Goal: Transaction & Acquisition: Download file/media

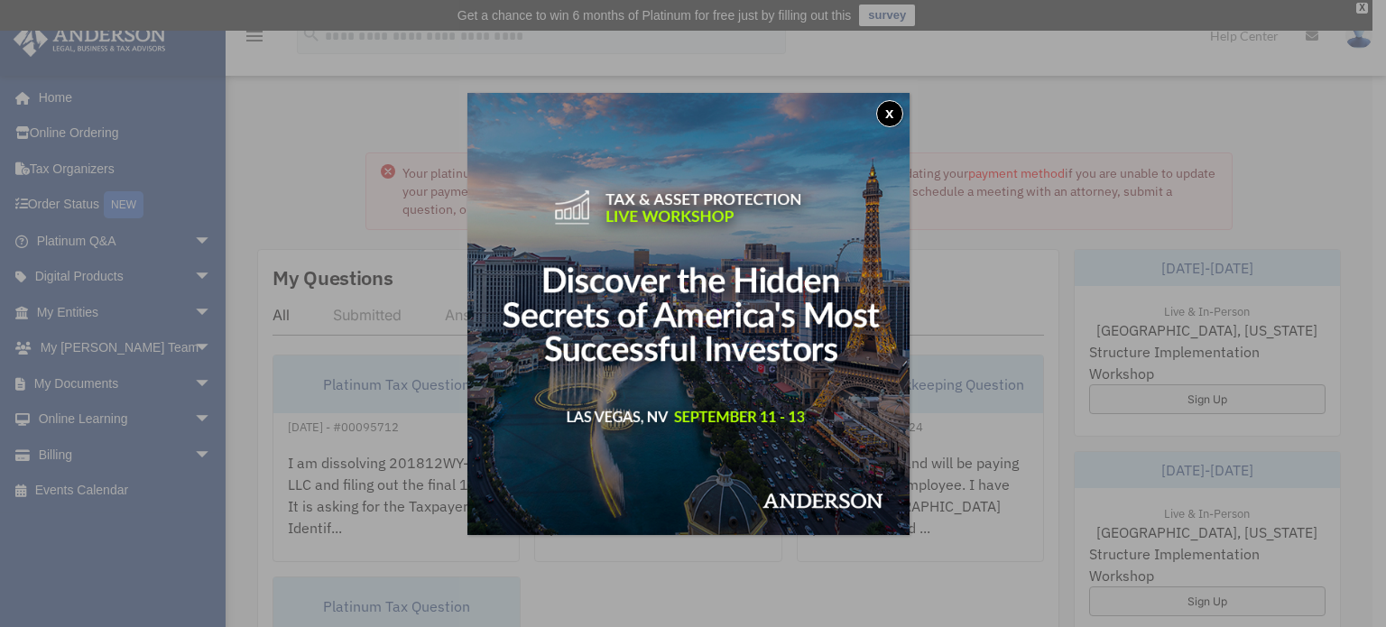
click at [895, 119] on button "x" at bounding box center [889, 113] width 27 height 27
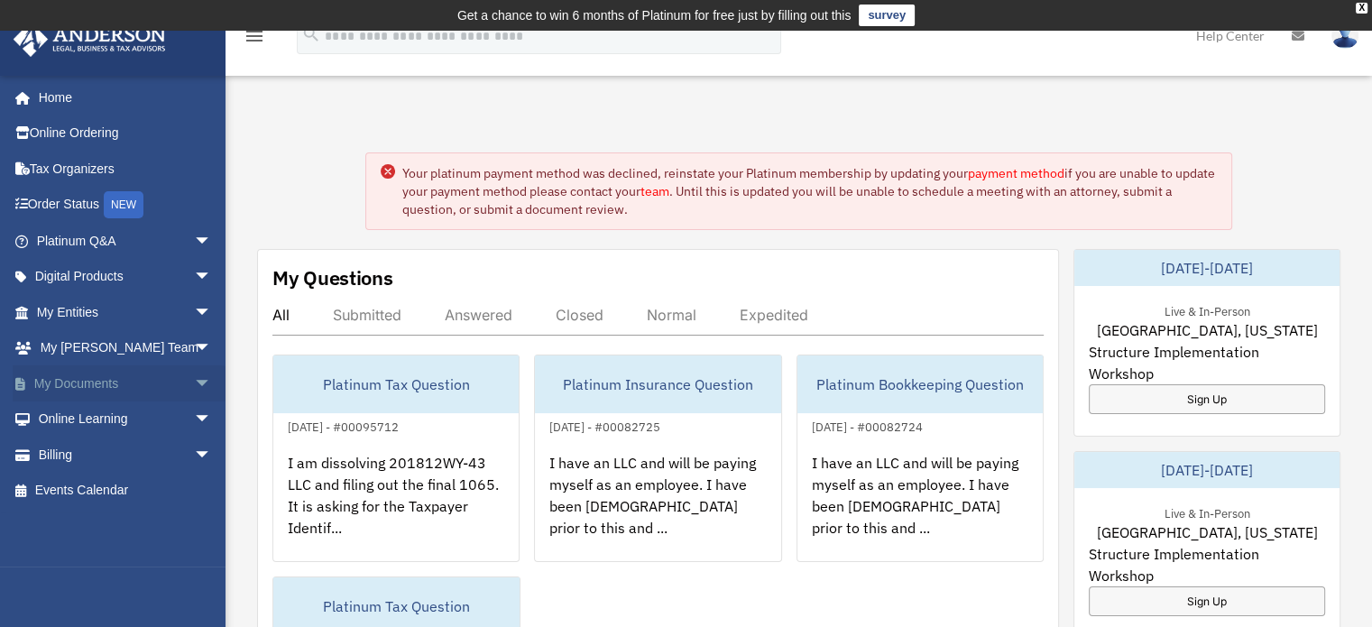
click at [194, 379] on span "arrow_drop_down" at bounding box center [212, 383] width 36 height 37
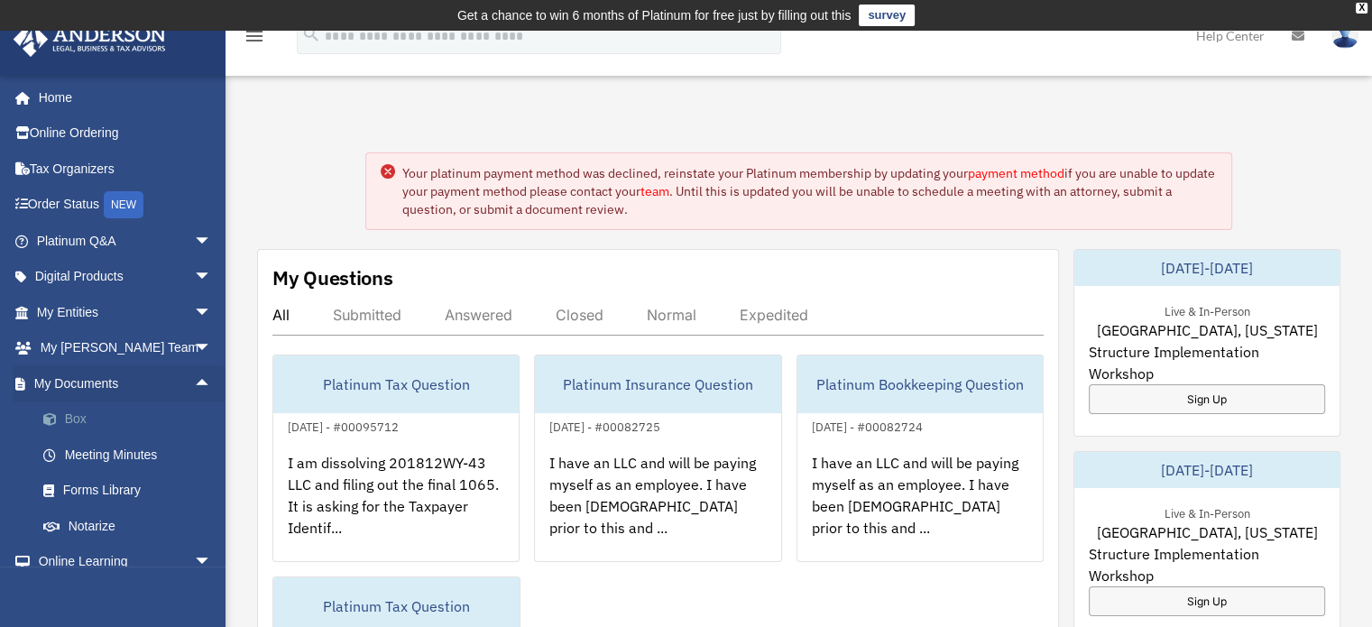
click at [170, 416] on link "Box" at bounding box center [132, 419] width 214 height 36
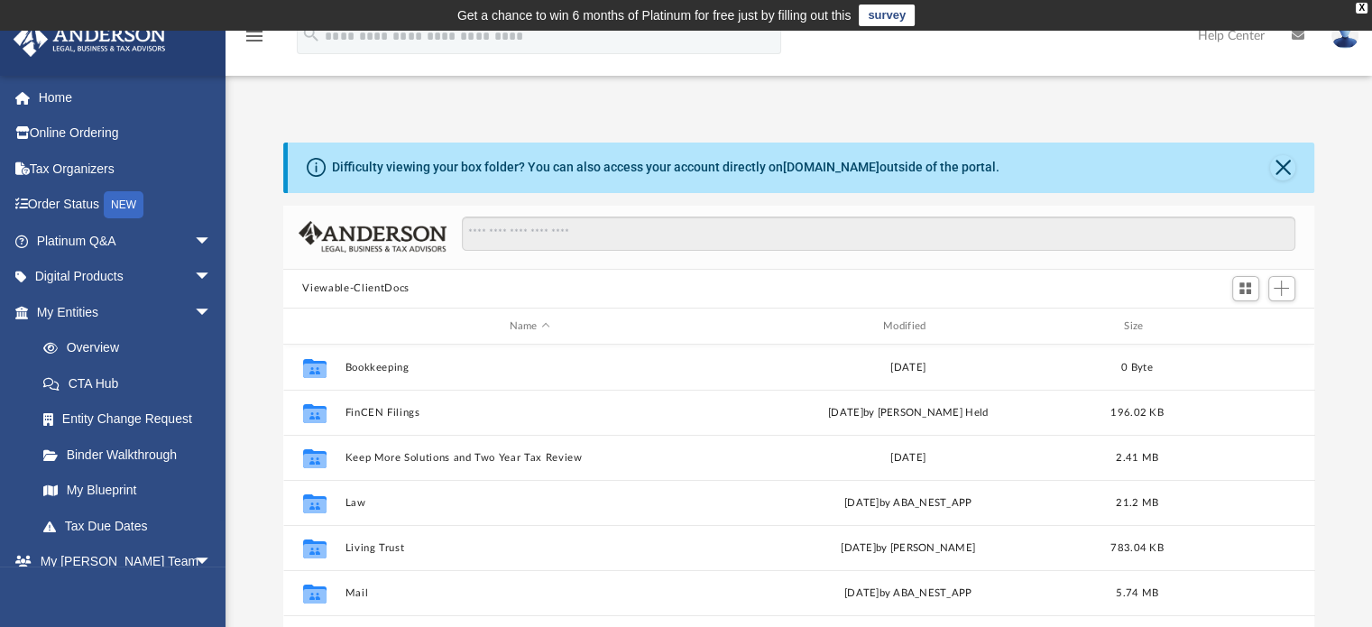
scroll to position [396, 1018]
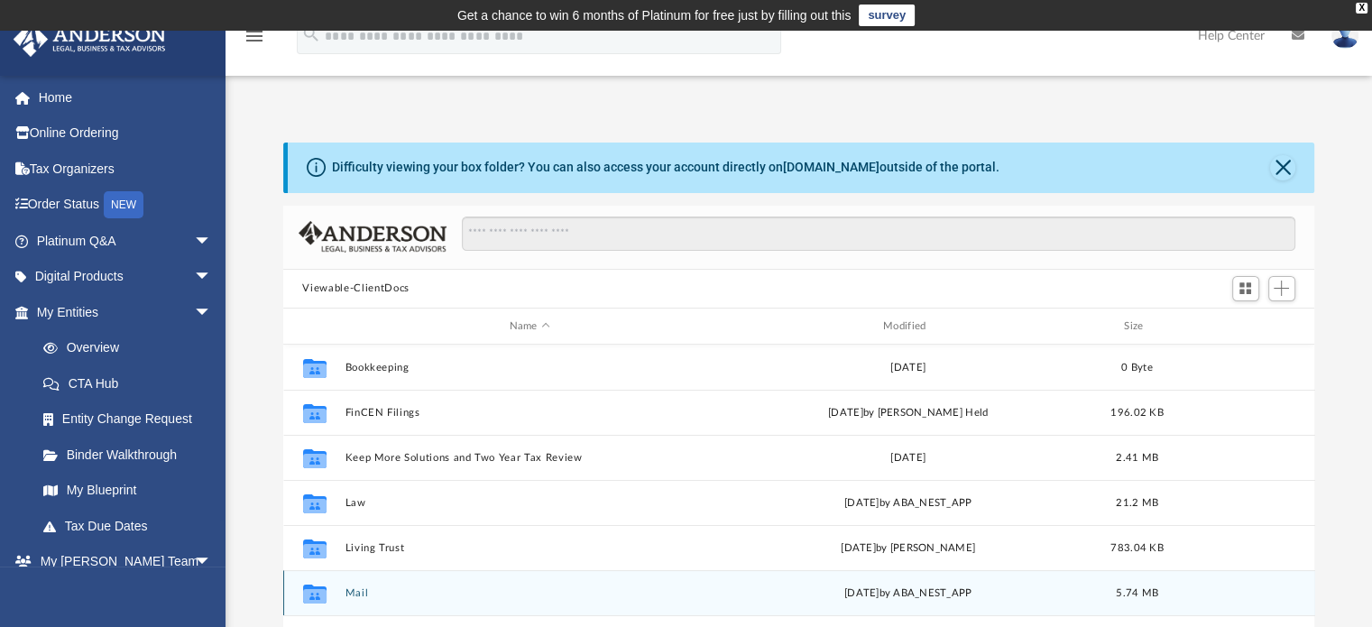
click at [364, 583] on div "Collaborated Folder Mail yesterday by ABA_NEST_APP 5.74 MB" at bounding box center [799, 592] width 1032 height 45
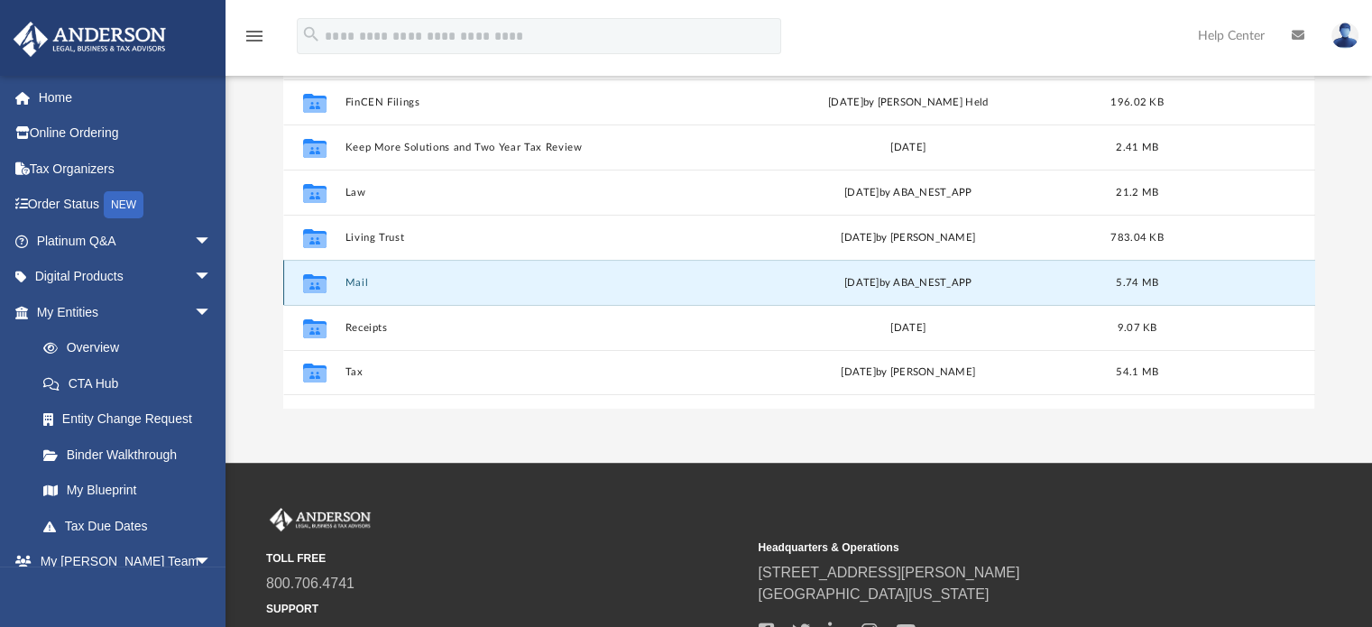
scroll to position [316, 0]
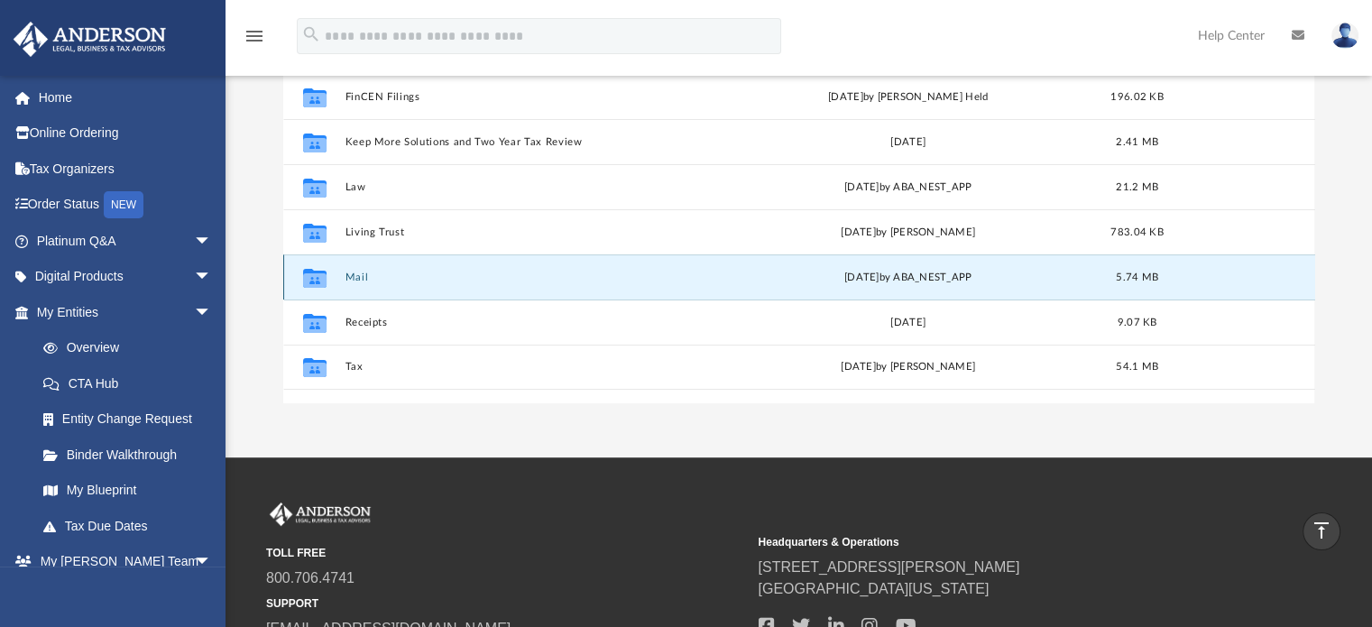
click at [363, 281] on button "Mail" at bounding box center [530, 278] width 370 height 12
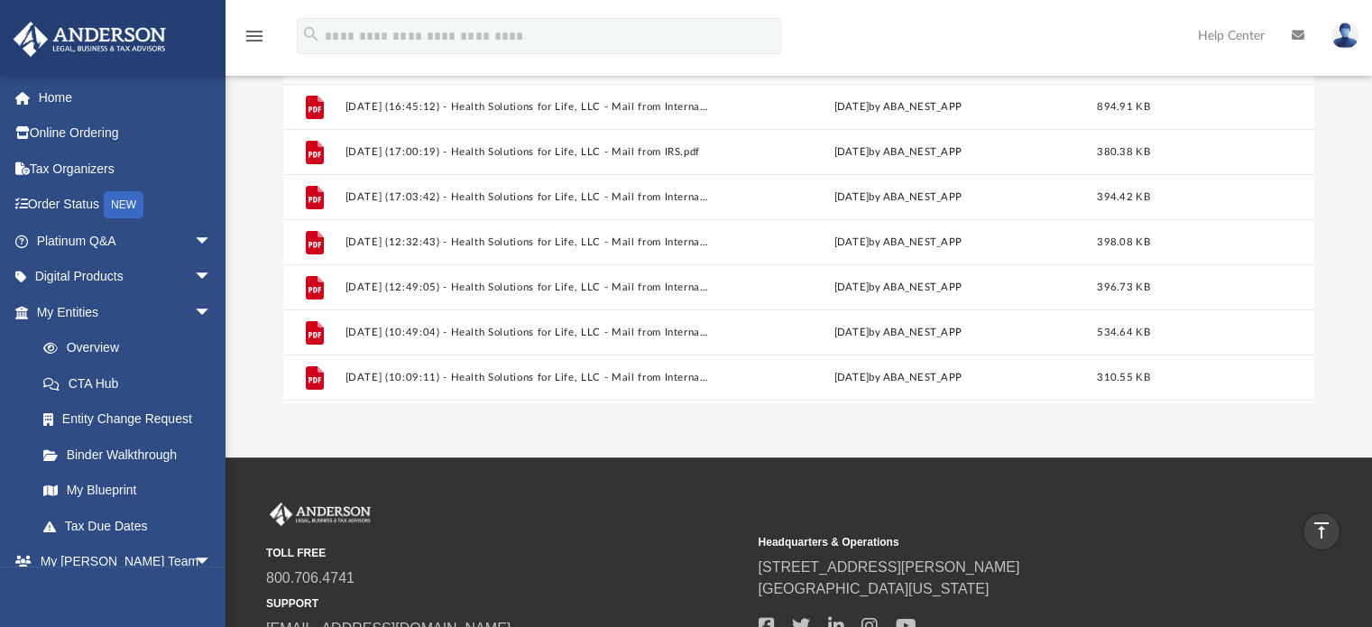
scroll to position [484, 0]
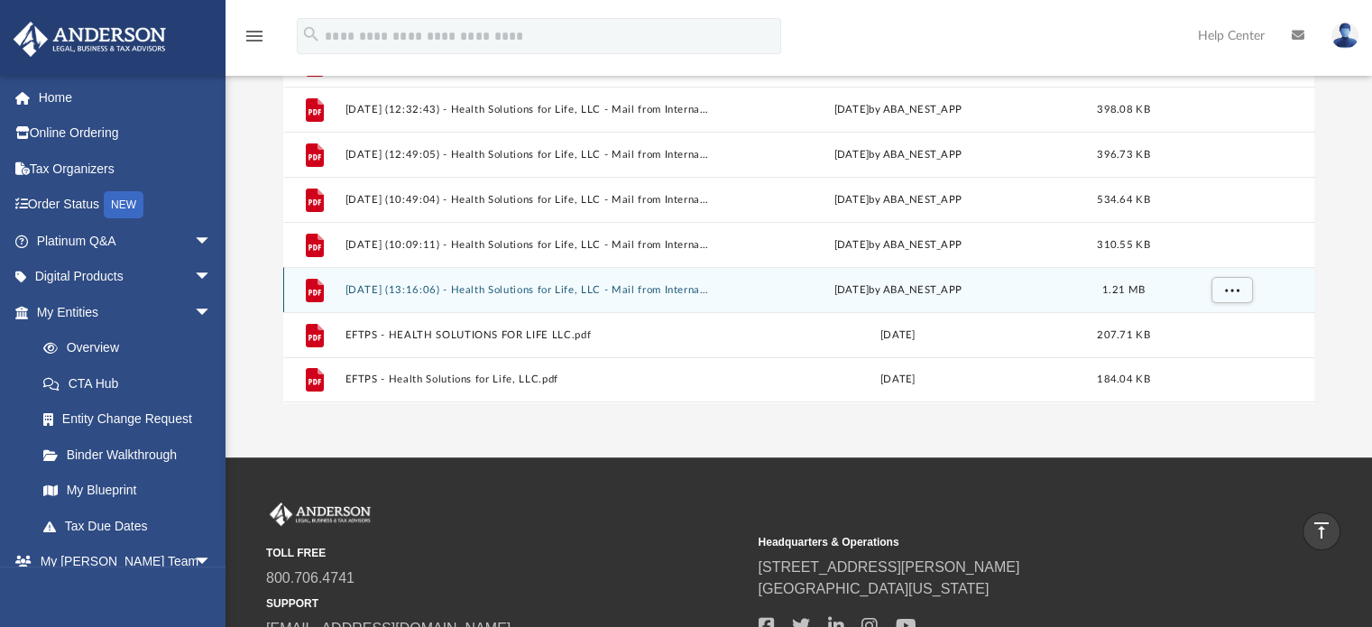
click at [620, 298] on div "File 2025.08.14 (13:16:06) - Health Solutions for Life, LLC - Mail from Interna…" at bounding box center [799, 289] width 1032 height 45
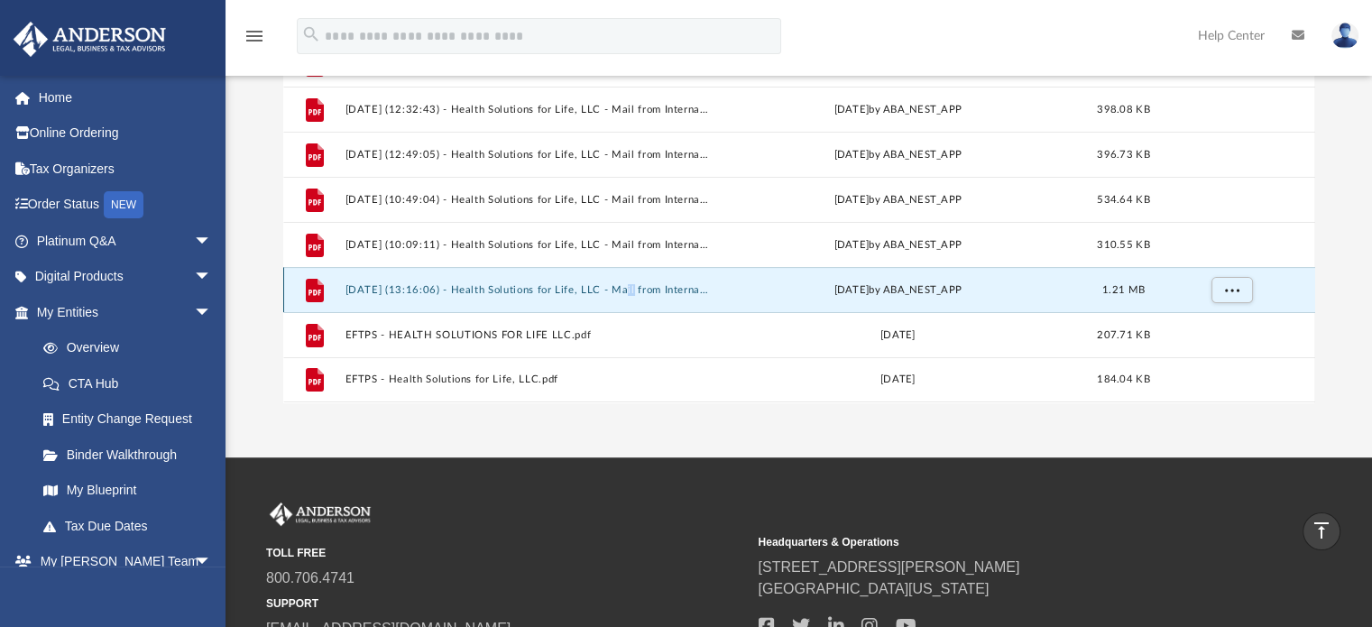
click at [620, 298] on div "File 2025.08.14 (13:16:06) - Health Solutions for Life, LLC - Mail from Interna…" at bounding box center [799, 289] width 1032 height 45
click at [300, 288] on icon "File" at bounding box center [314, 290] width 29 height 29
click at [319, 291] on icon "grid" at bounding box center [314, 290] width 18 height 23
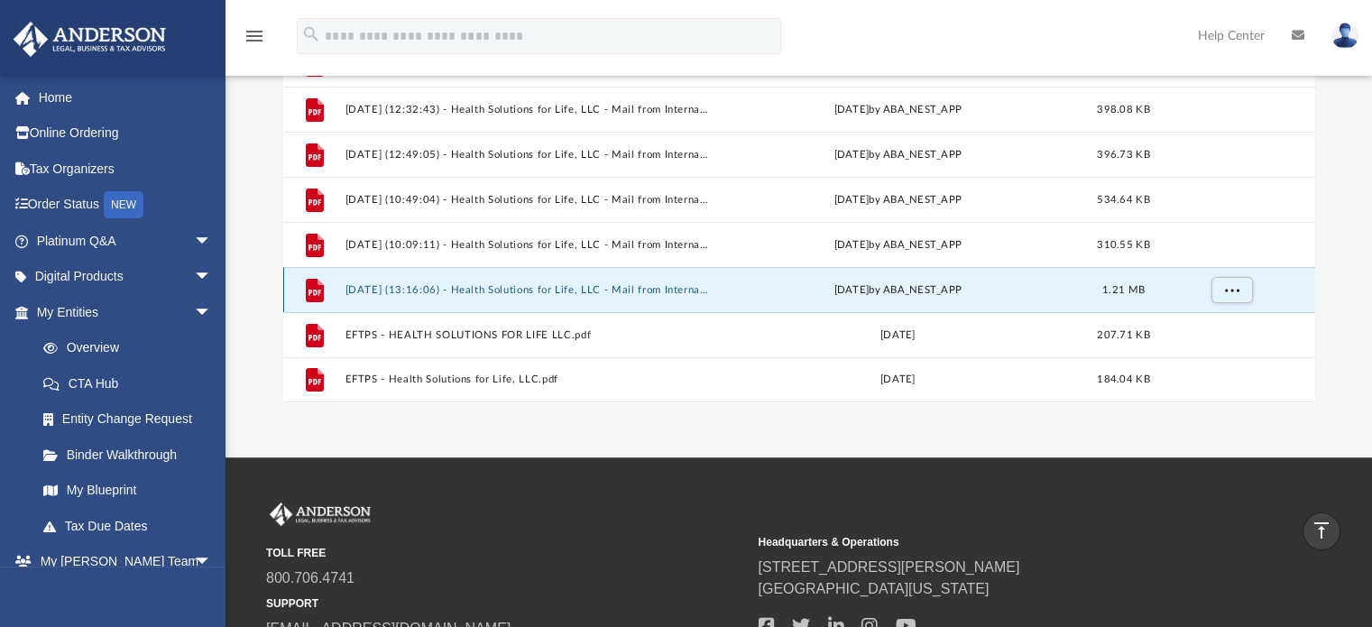
click at [319, 291] on icon "grid" at bounding box center [314, 290] width 18 height 23
click at [1231, 289] on span "More options" at bounding box center [1231, 290] width 14 height 10
click at [1220, 328] on li "Preview" at bounding box center [1215, 327] width 52 height 19
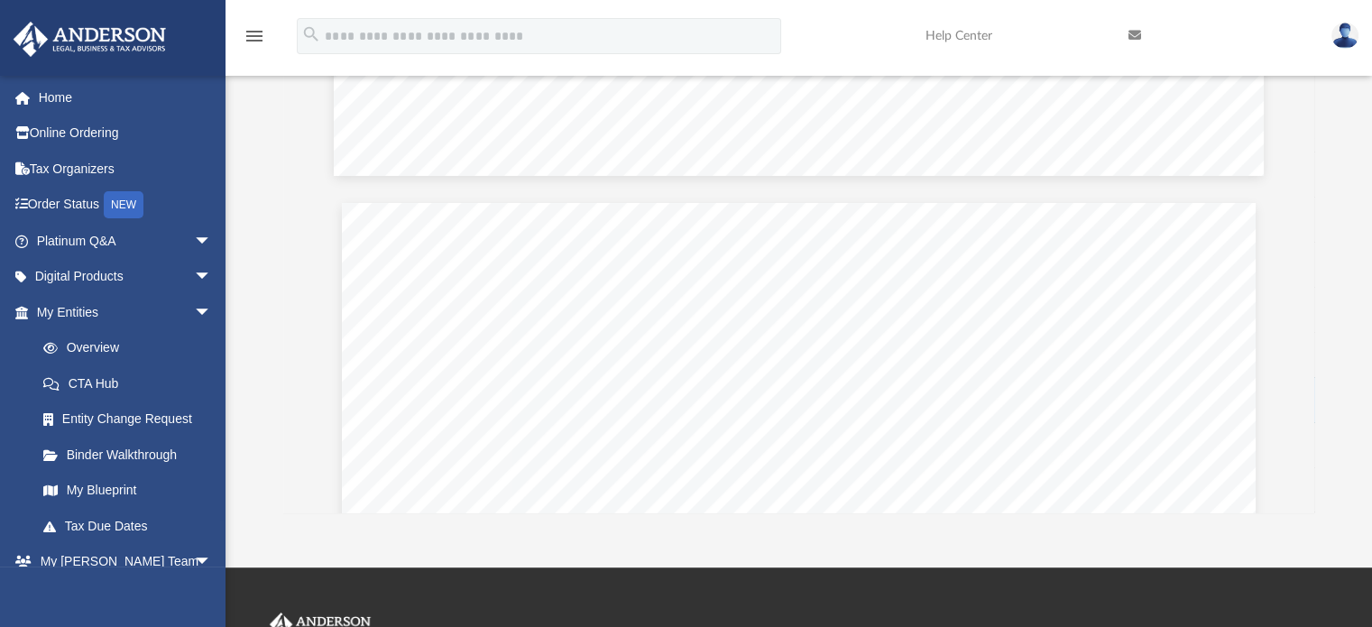
scroll to position [2346, 0]
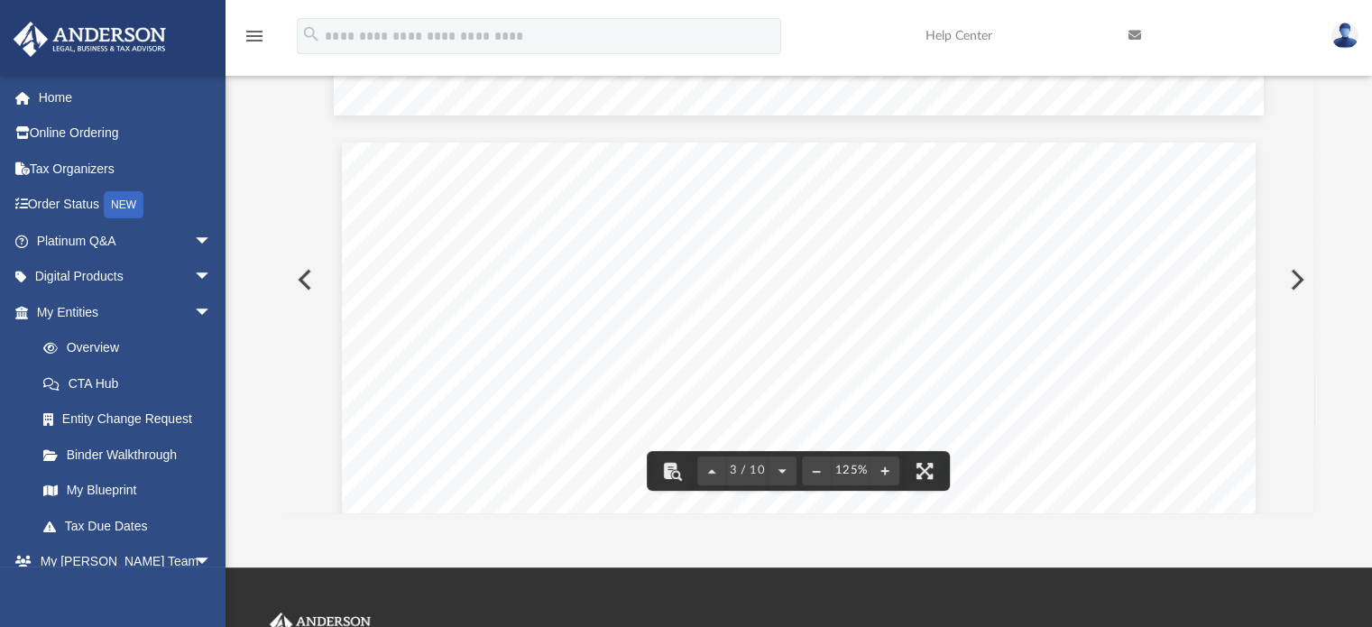
click at [1317, 496] on div "Difficulty viewing your box folder? You can also access your account directly o…" at bounding box center [799, 225] width 1147 height 577
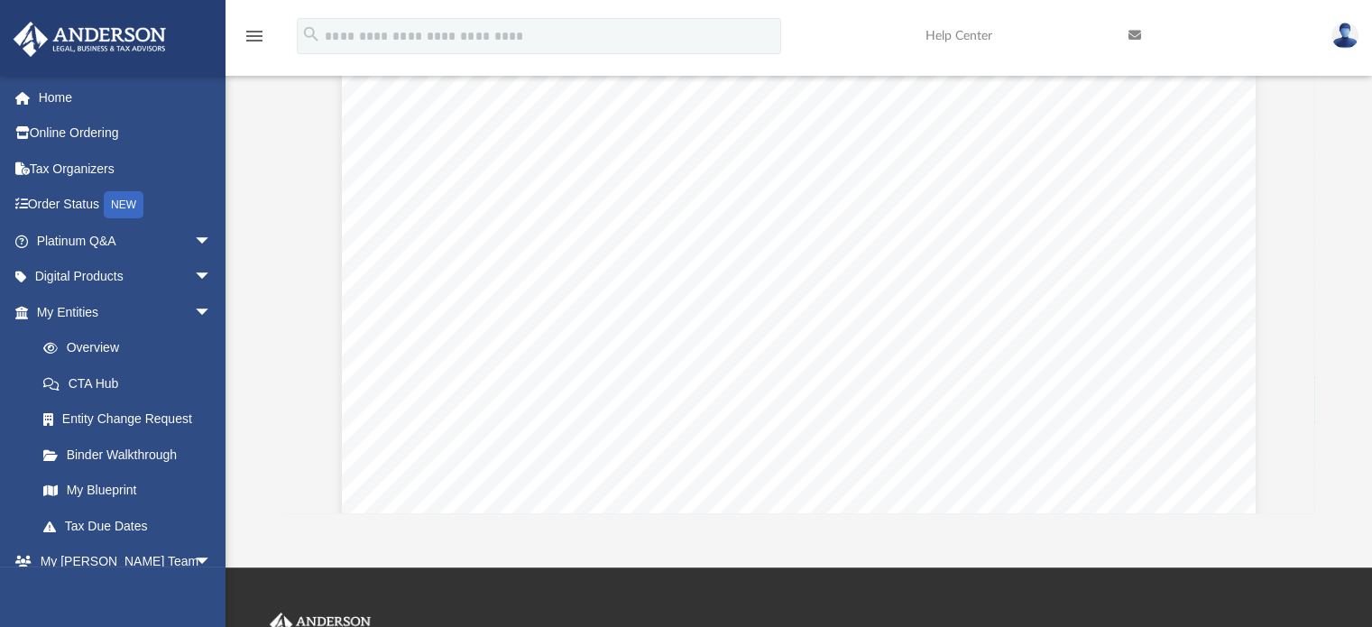
scroll to position [2647, 0]
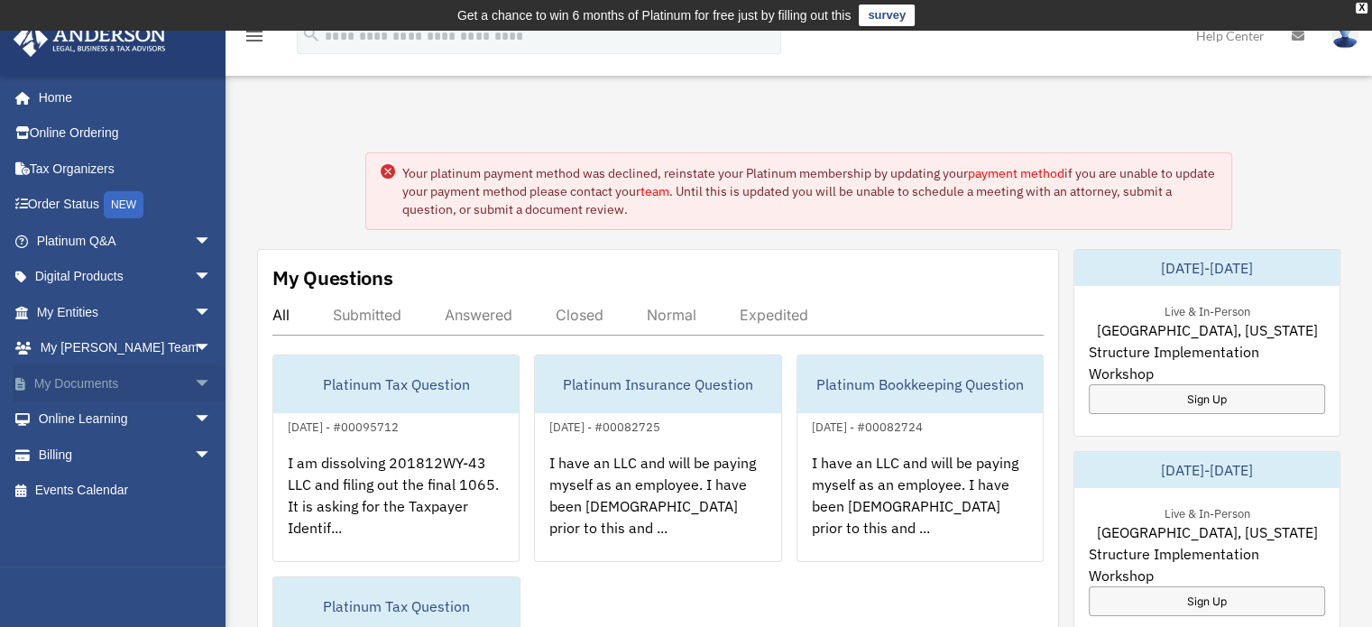
click at [194, 383] on span "arrow_drop_down" at bounding box center [212, 383] width 36 height 37
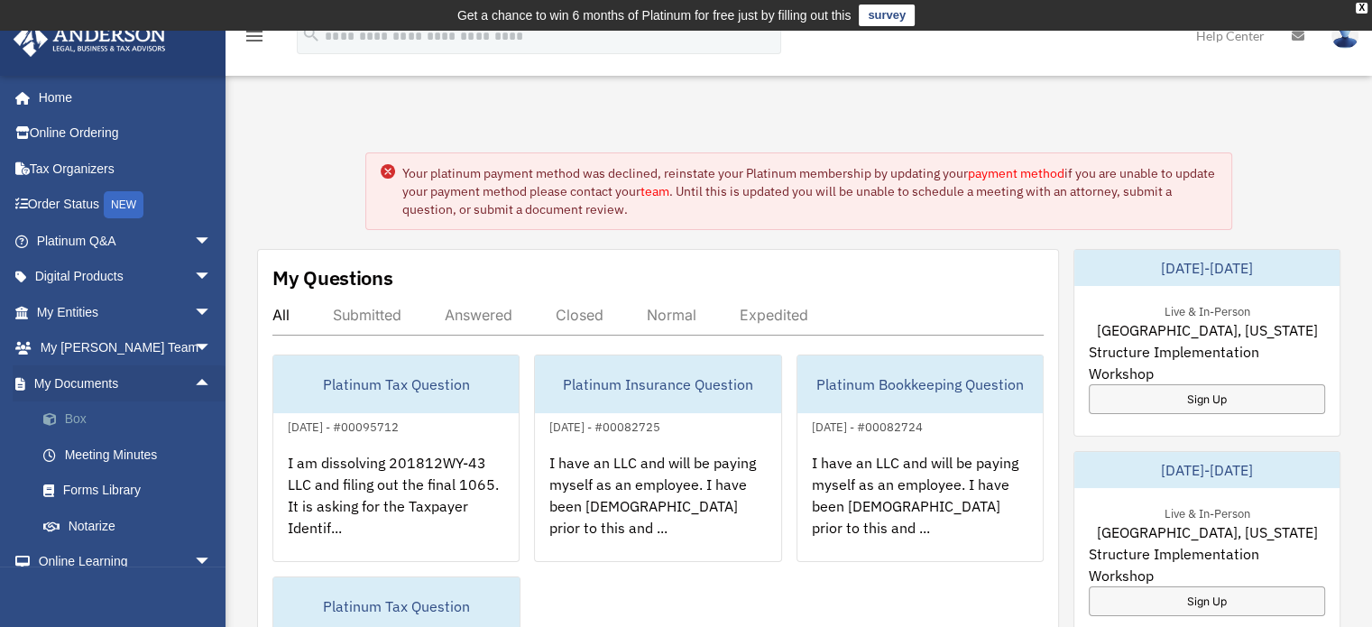
click at [83, 418] on link "Box" at bounding box center [132, 419] width 214 height 36
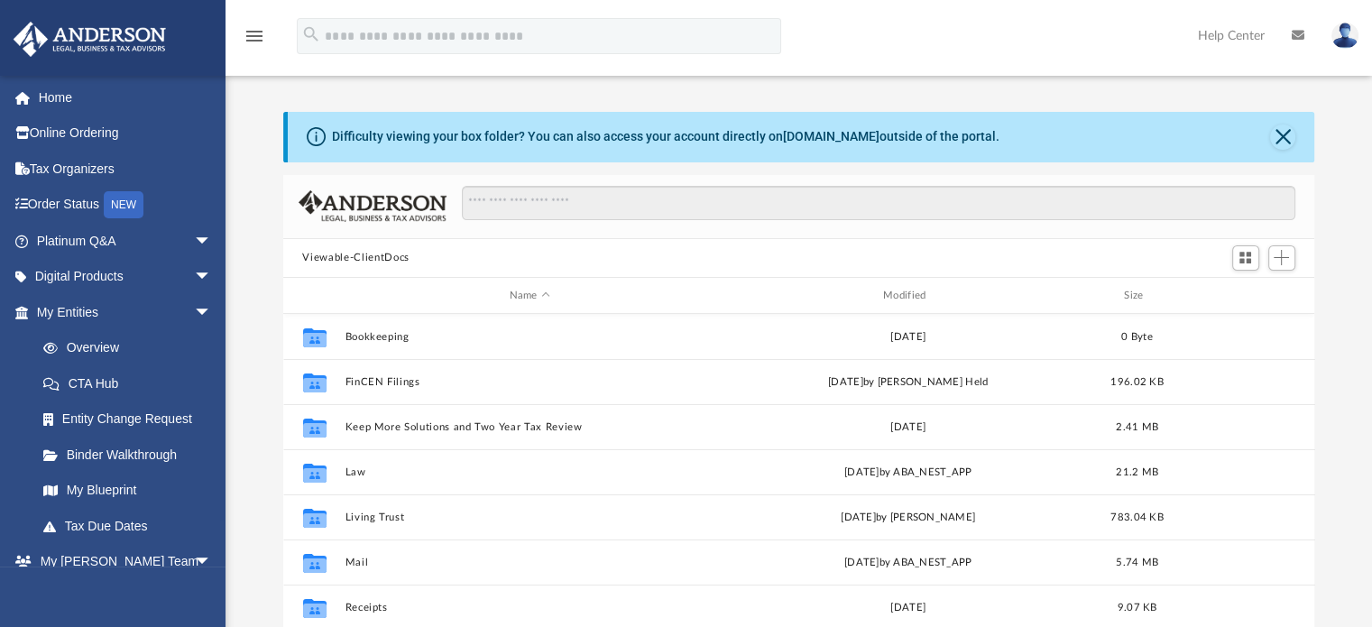
scroll to position [396, 1018]
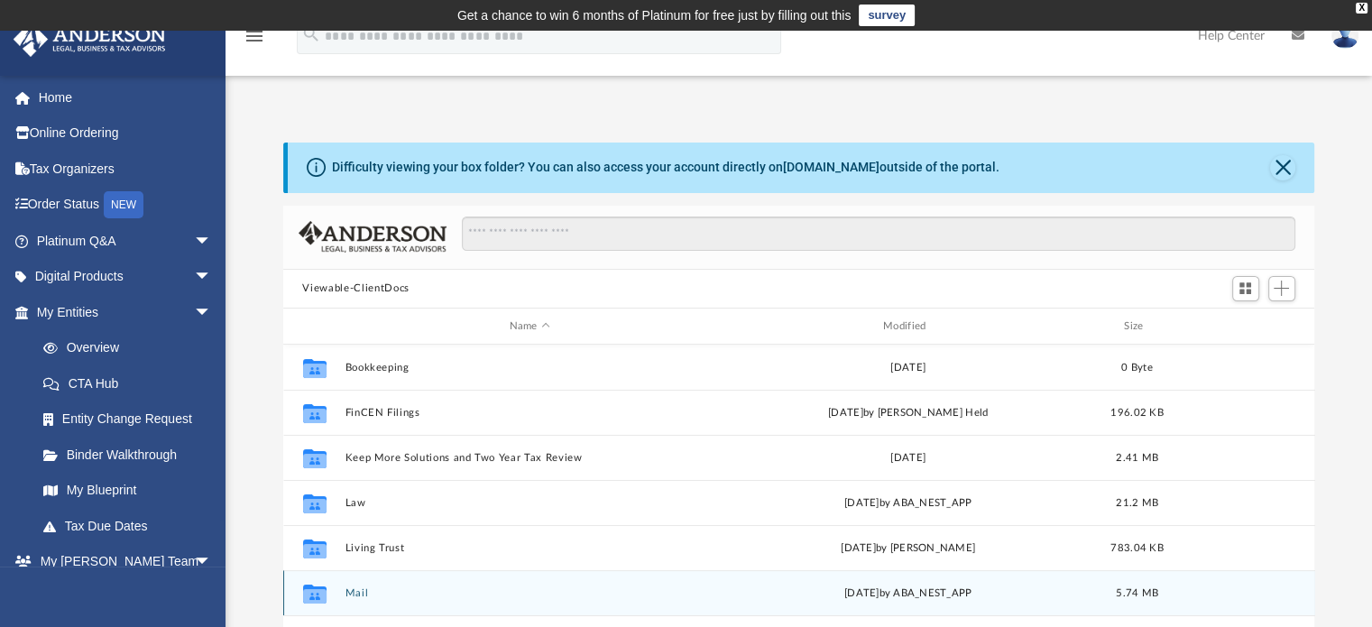
click at [327, 592] on icon "Collaborated Folder" at bounding box center [314, 593] width 29 height 29
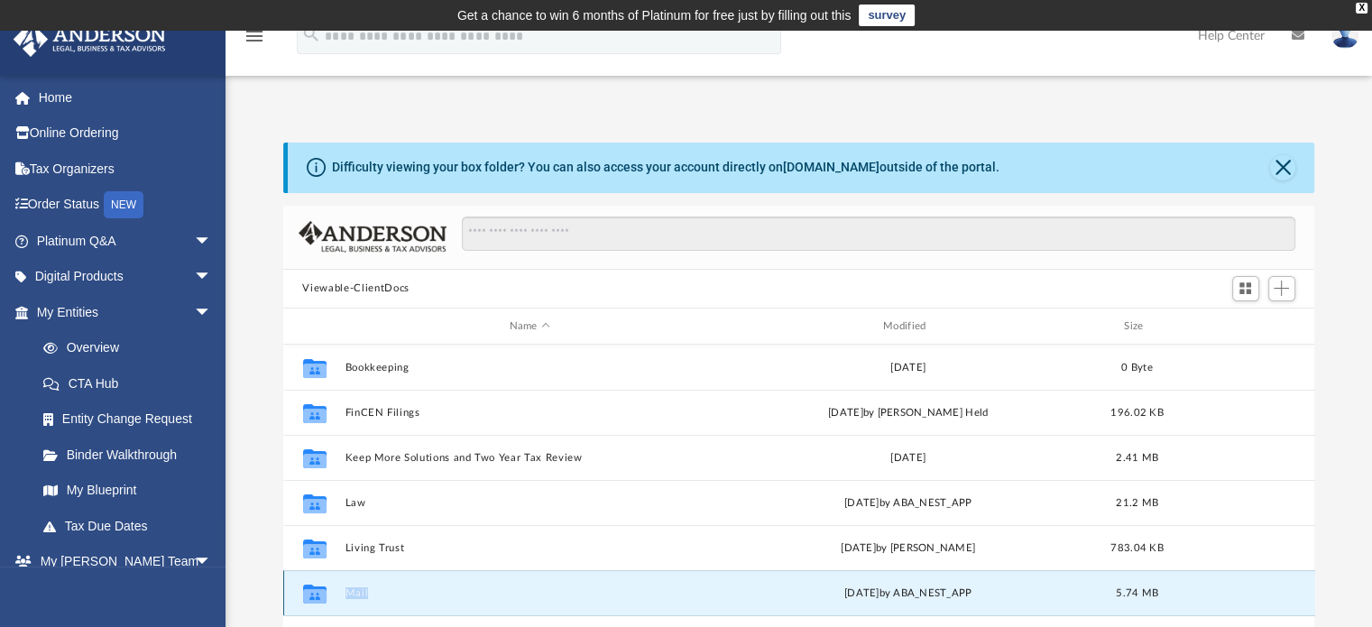
click at [327, 592] on icon "Collaborated Folder" at bounding box center [314, 593] width 29 height 29
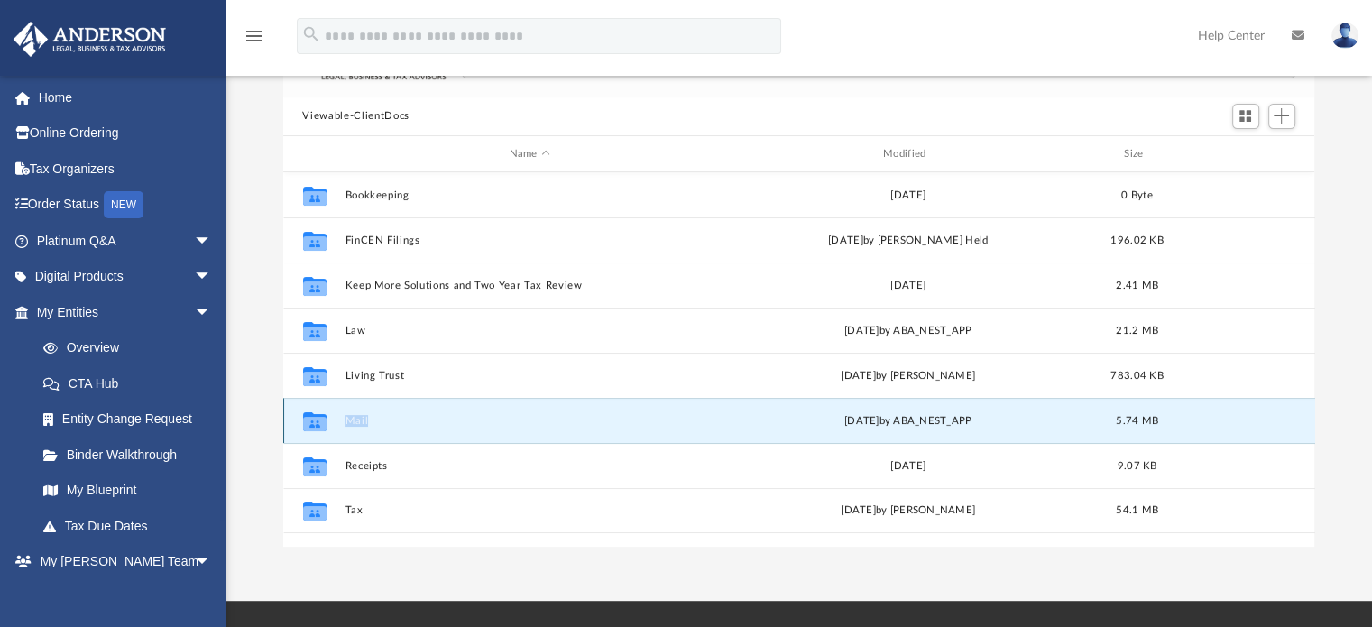
scroll to position [188, 0]
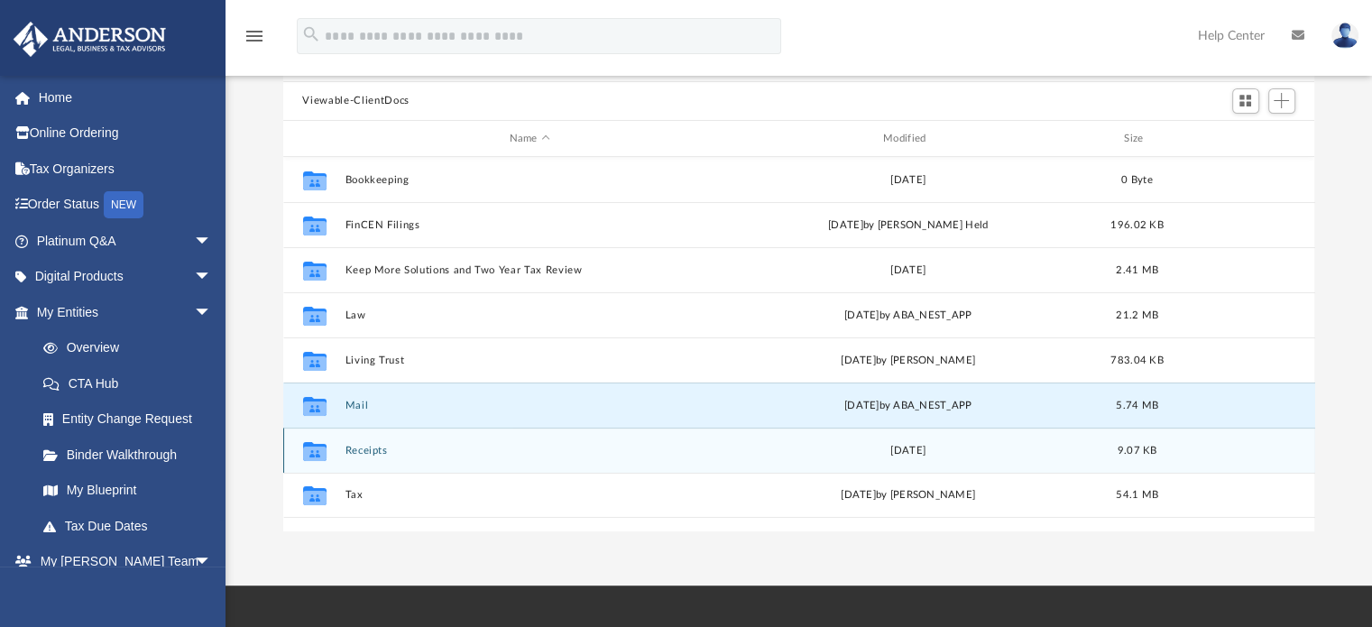
click at [618, 468] on div "Collaborated Folder Receipts Thu Nov 15 2018 9.07 KB" at bounding box center [799, 450] width 1032 height 45
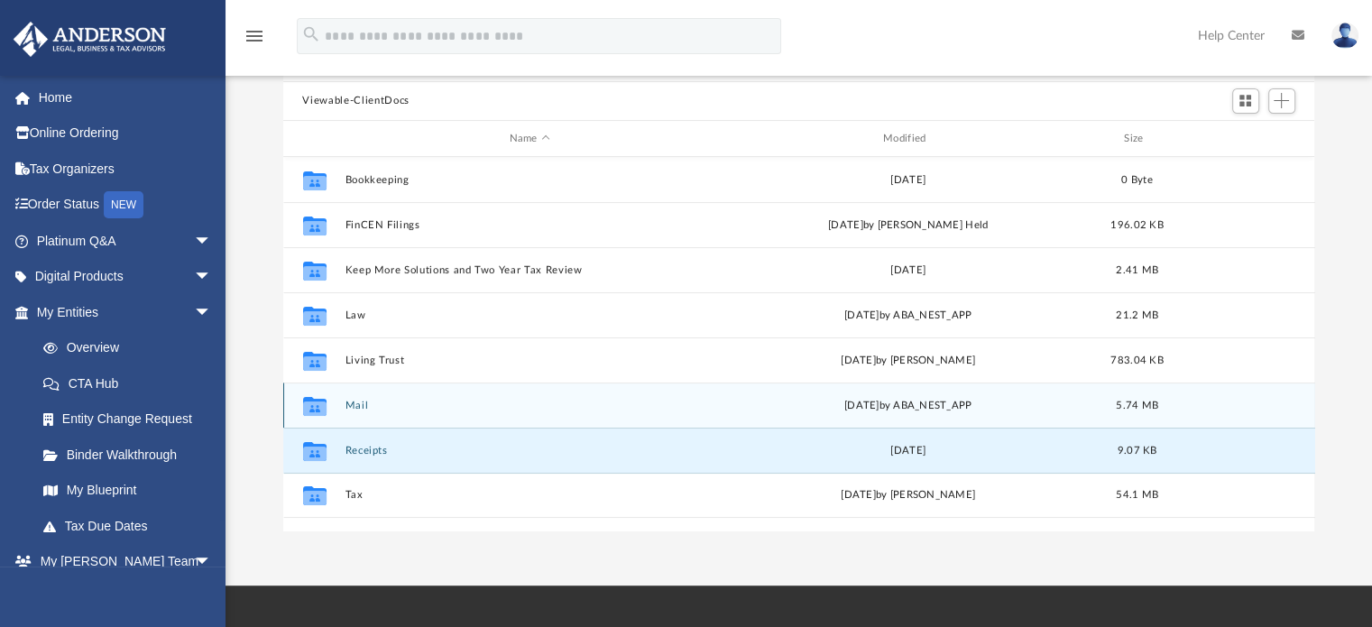
click at [364, 407] on button "Mail" at bounding box center [530, 406] width 370 height 12
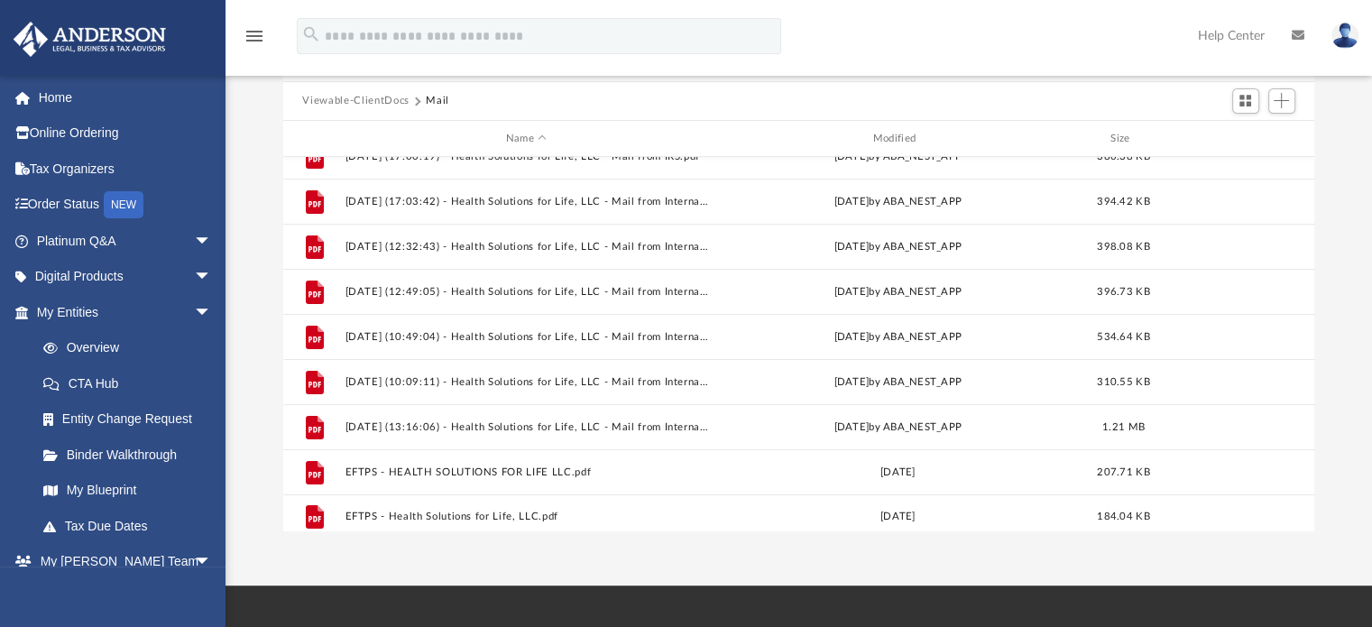
scroll to position [484, 0]
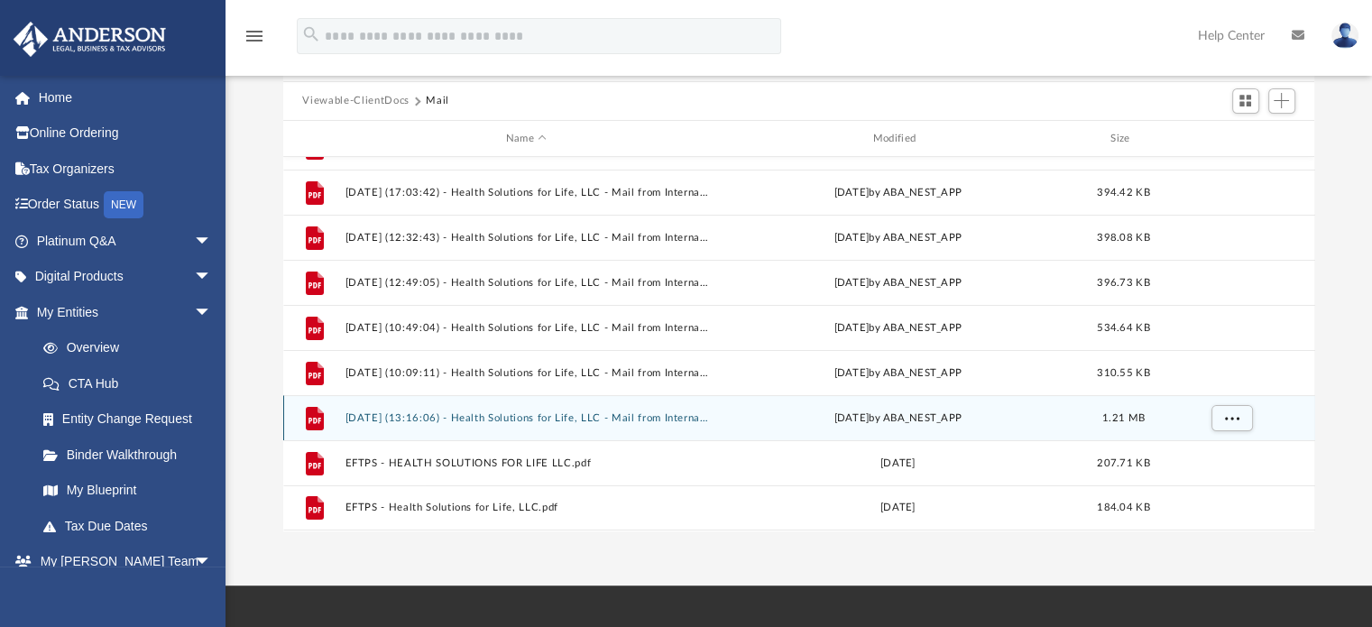
click at [455, 418] on button "2025.08.14 (13:16:06) - Health Solutions for Life, LLC - Mail from Internal Rev…" at bounding box center [527, 418] width 364 height 12
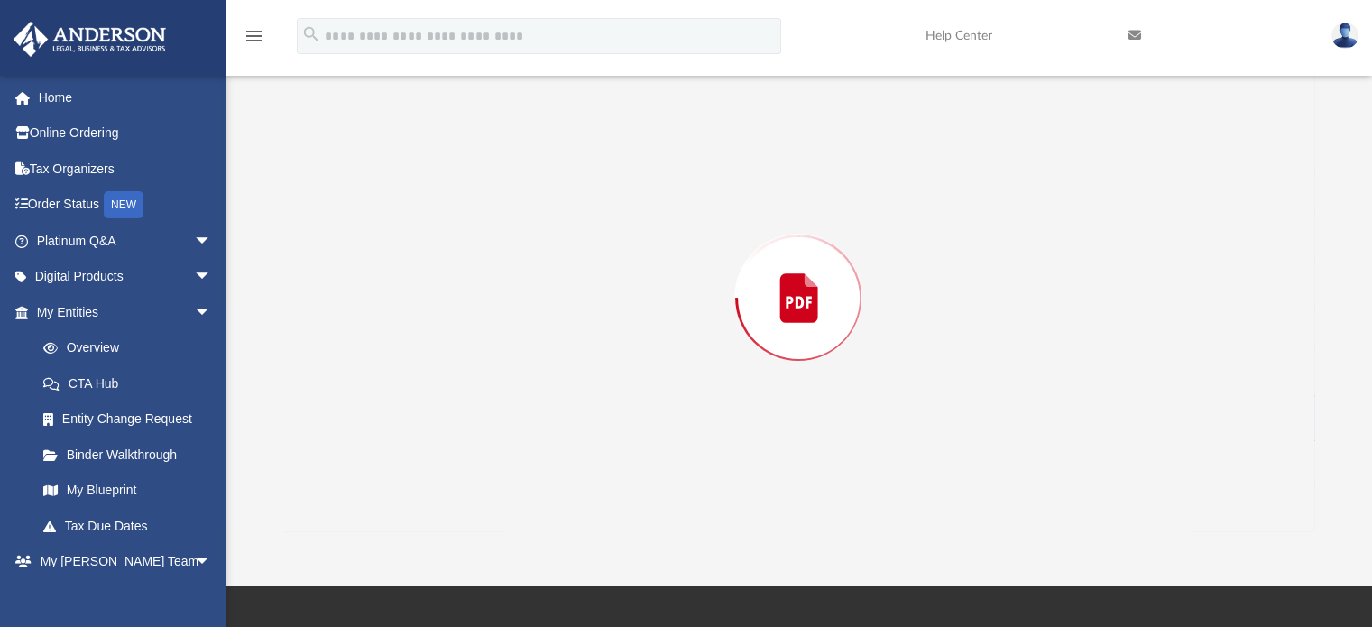
click at [455, 418] on div "Preview" at bounding box center [799, 298] width 1032 height 466
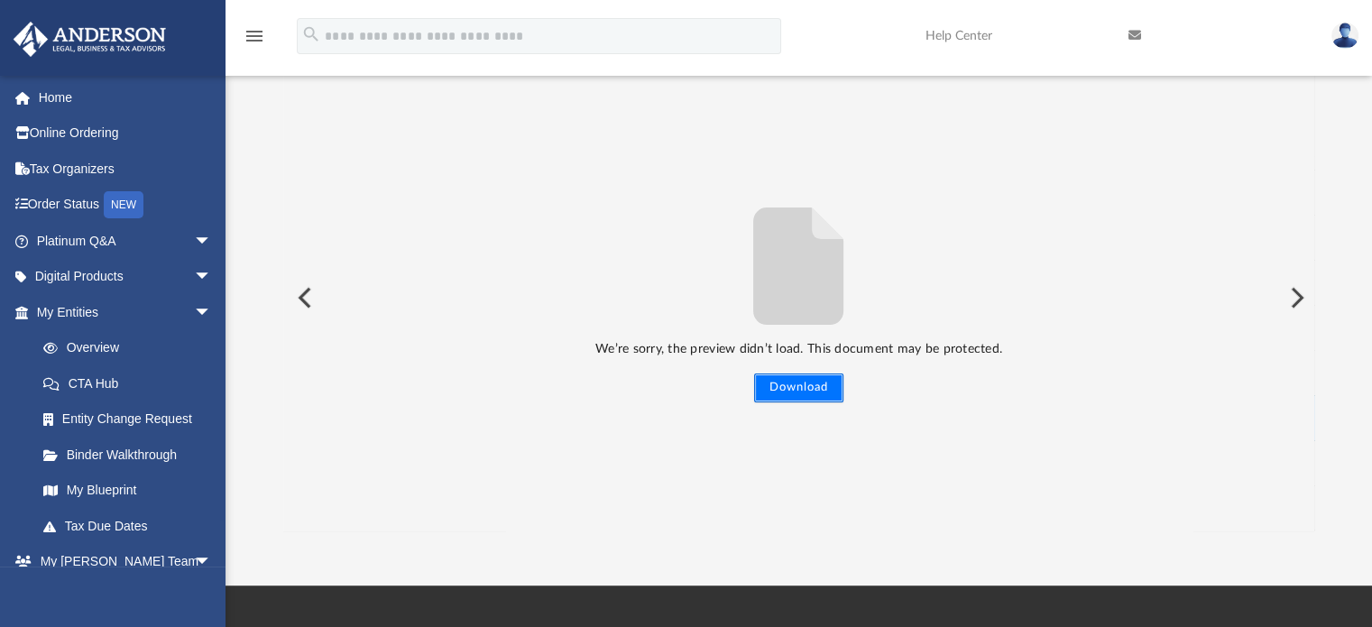
click at [823, 389] on button "Download" at bounding box center [798, 388] width 89 height 29
